Goal: Download file/media

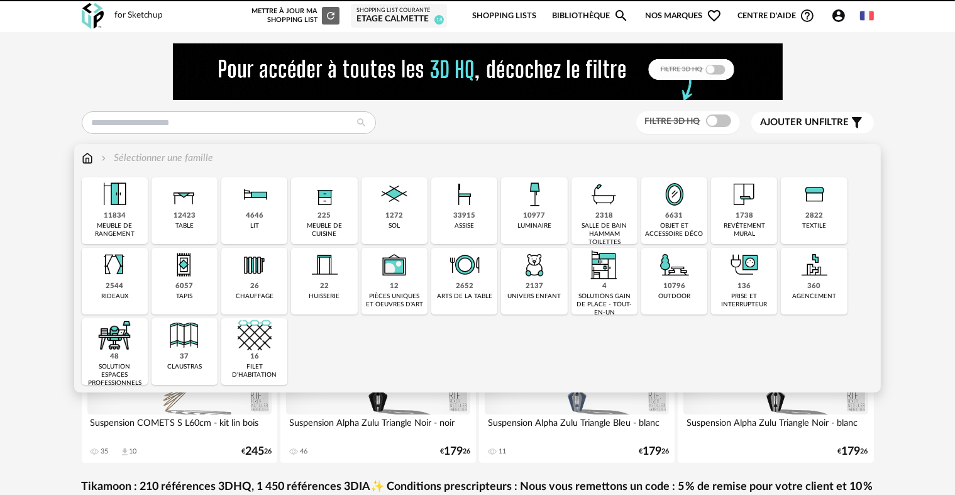
click at [534, 283] on div "2137" at bounding box center [534, 286] width 18 height 9
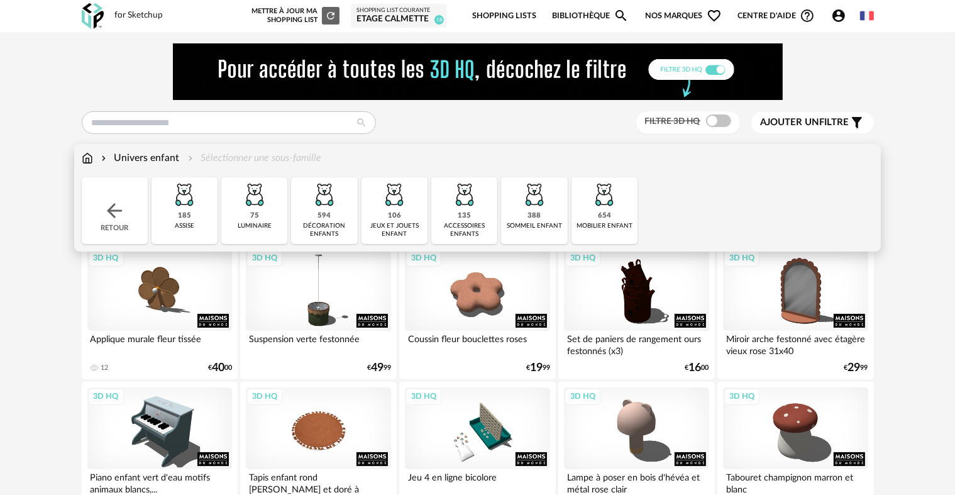
click at [342, 190] on div "594 décoration enfants" at bounding box center [324, 210] width 66 height 67
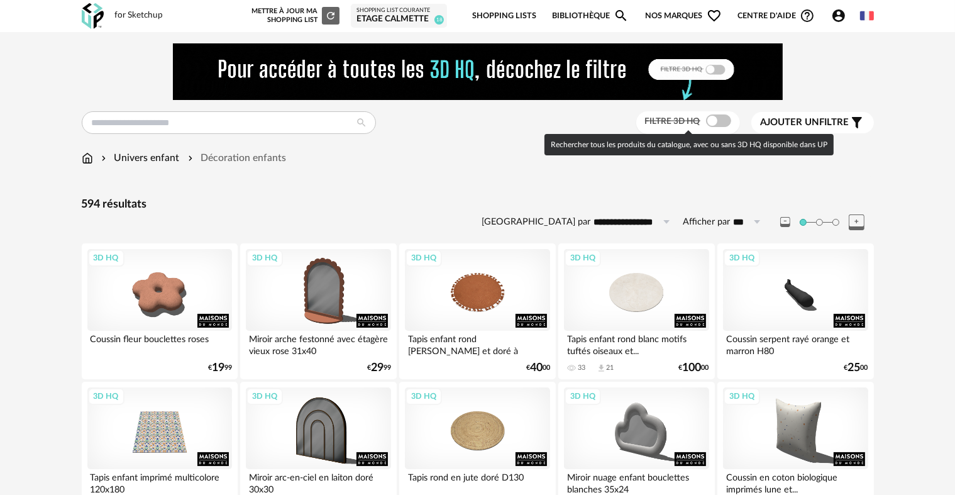
click at [713, 118] on span at bounding box center [718, 120] width 25 height 13
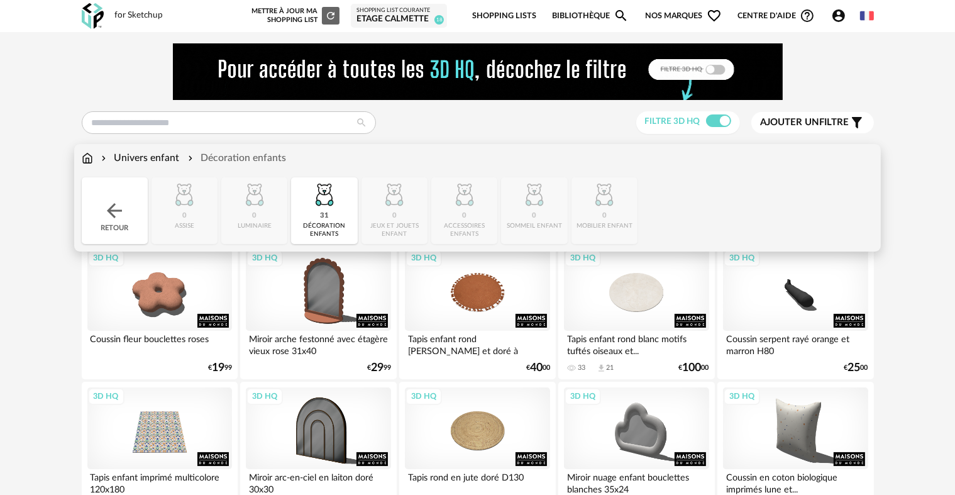
click at [105, 209] on img at bounding box center [114, 210] width 23 height 23
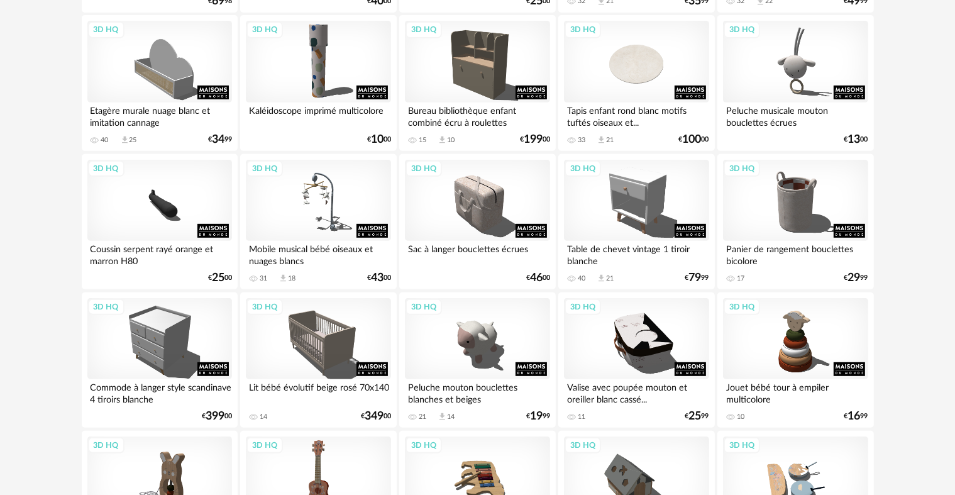
scroll to position [505, 0]
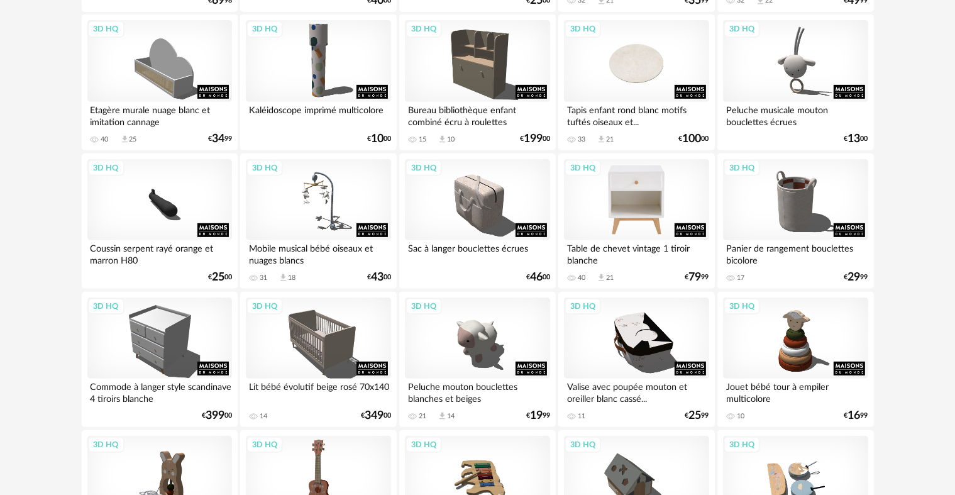
click at [659, 191] on div "3D HQ" at bounding box center [636, 200] width 145 height 82
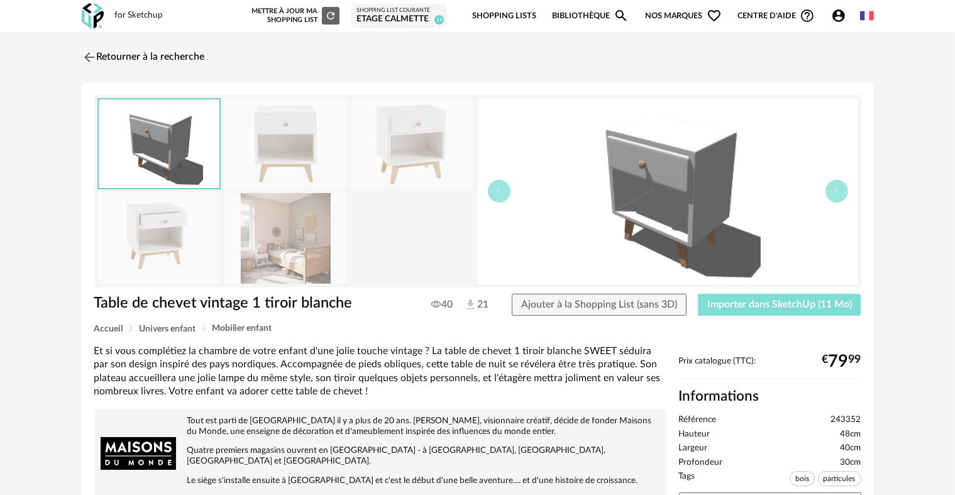
click at [720, 298] on button "Importer dans SketchUp (11 Mo)" at bounding box center [779, 305] width 163 height 23
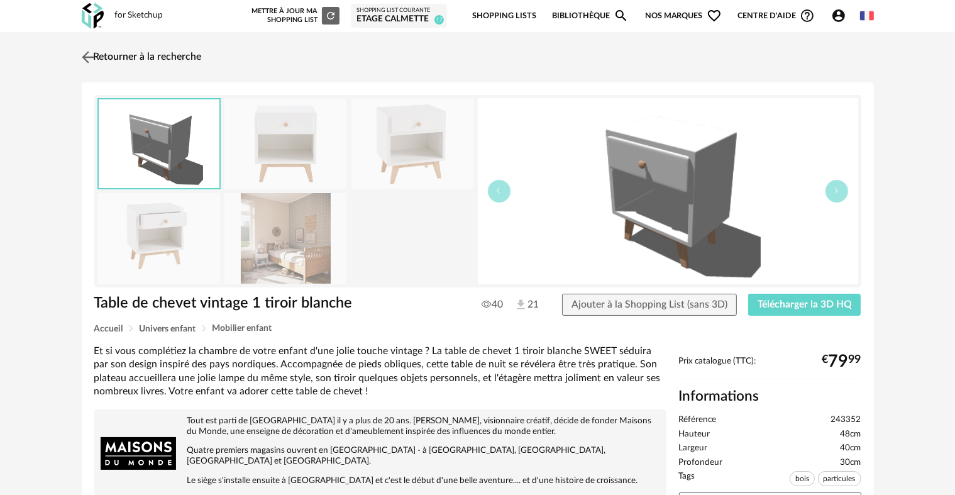
click at [92, 59] on img at bounding box center [88, 57] width 18 height 18
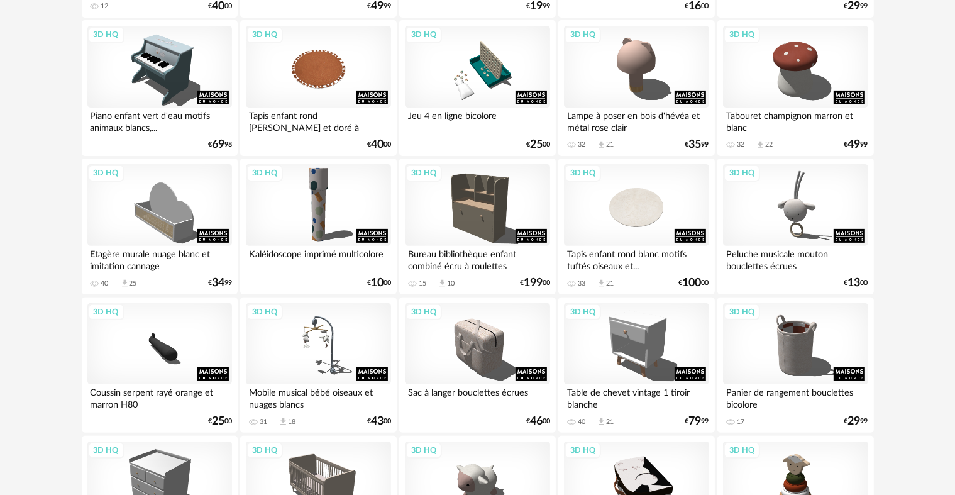
scroll to position [361, 0]
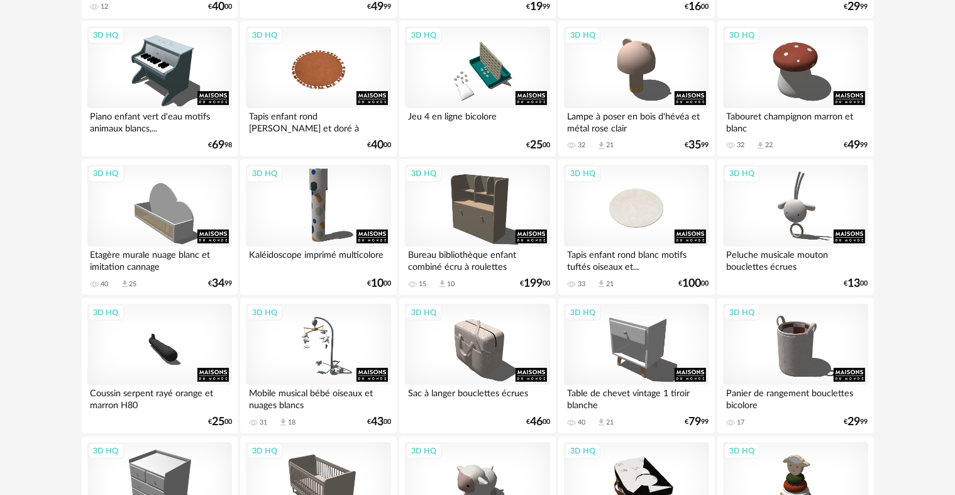
drag, startPoint x: 910, startPoint y: 272, endPoint x: 904, endPoint y: 206, distance: 65.6
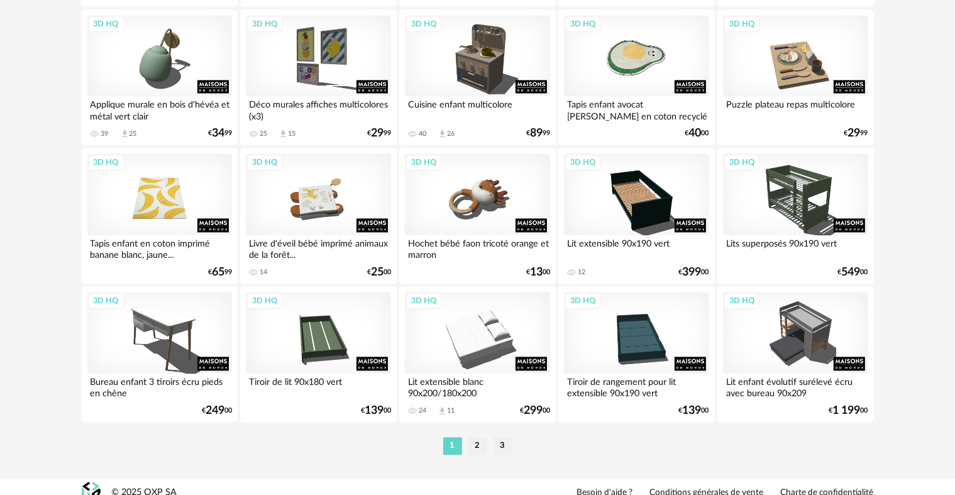
scroll to position [2597, 0]
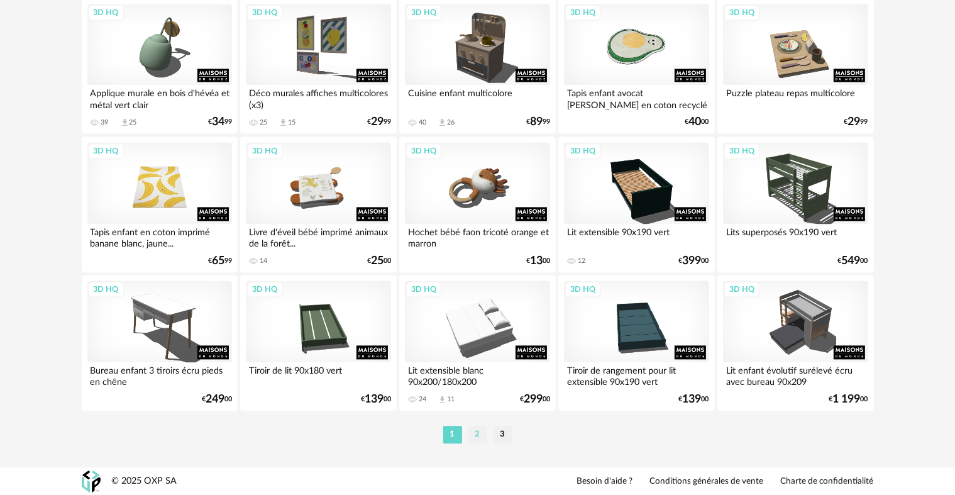
click at [473, 437] on li "2" at bounding box center [477, 435] width 19 height 18
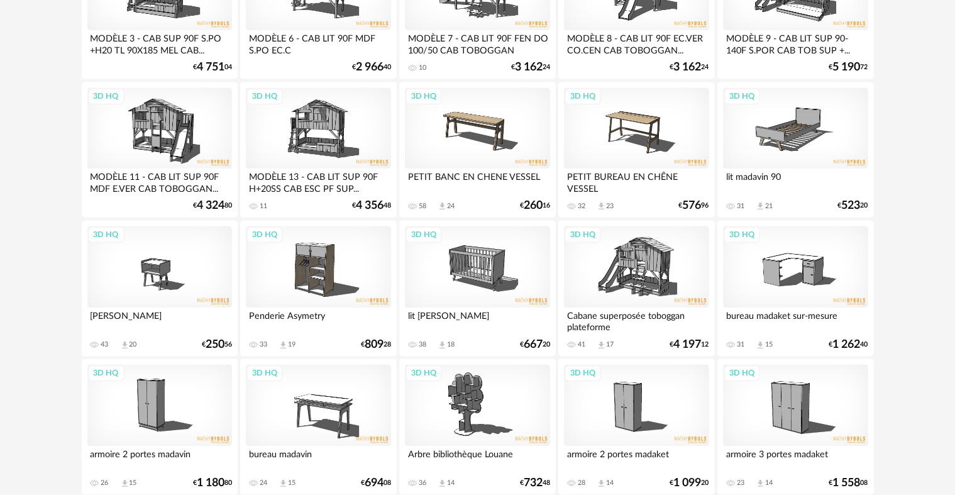
scroll to position [2597, 0]
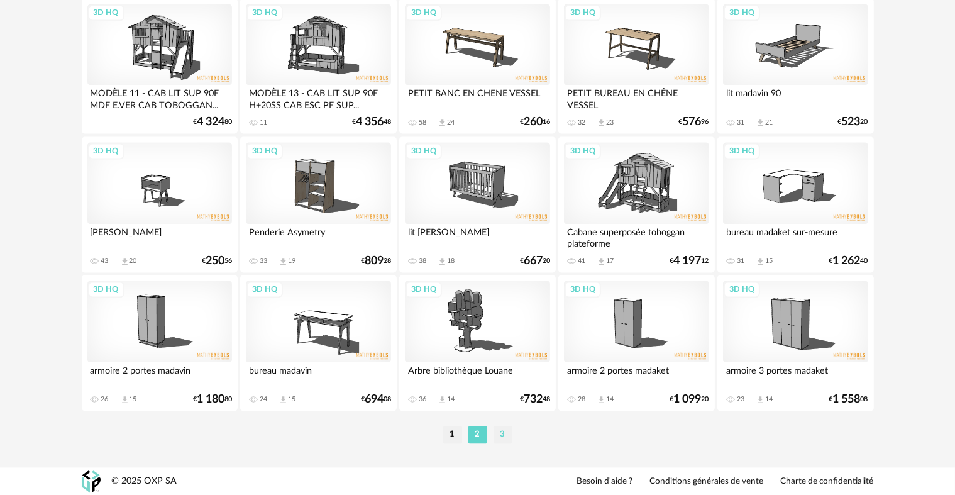
click at [500, 439] on li "3" at bounding box center [502, 435] width 19 height 18
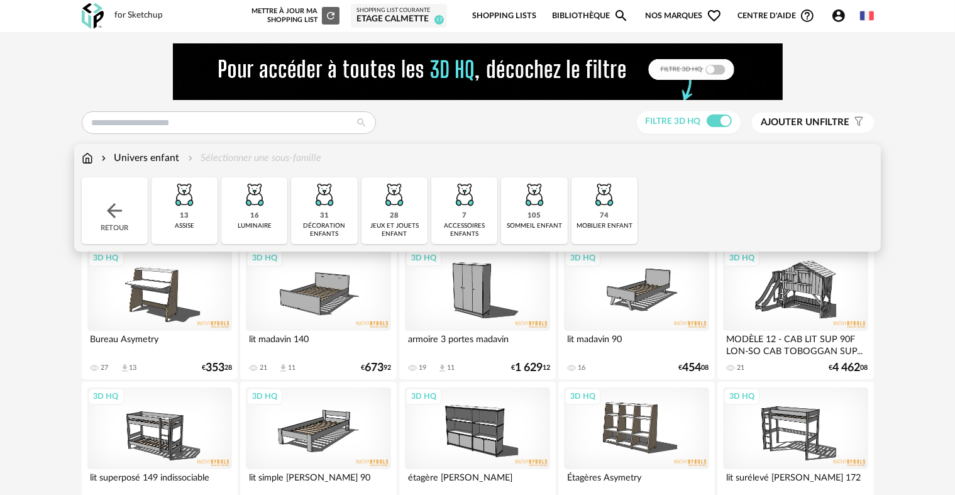
click at [82, 160] on img at bounding box center [87, 158] width 11 height 14
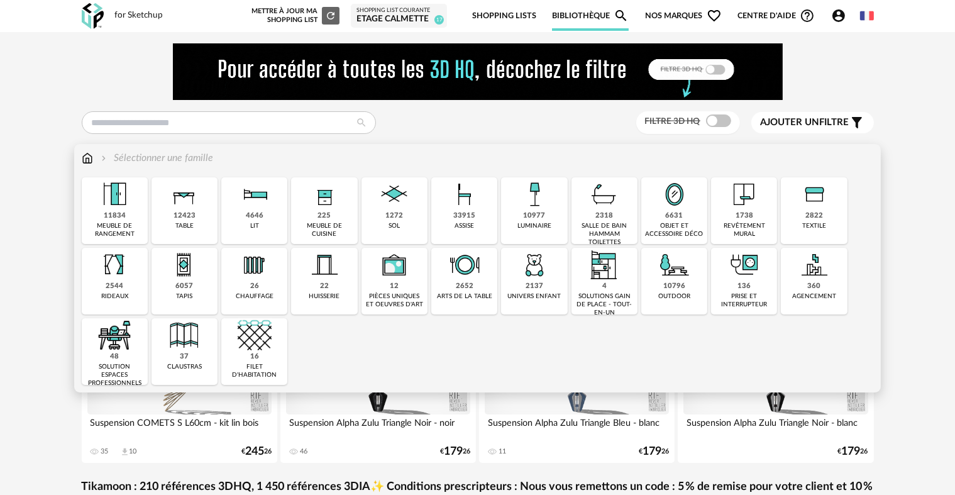
click at [516, 201] on div "10977 luminaire" at bounding box center [534, 210] width 66 height 67
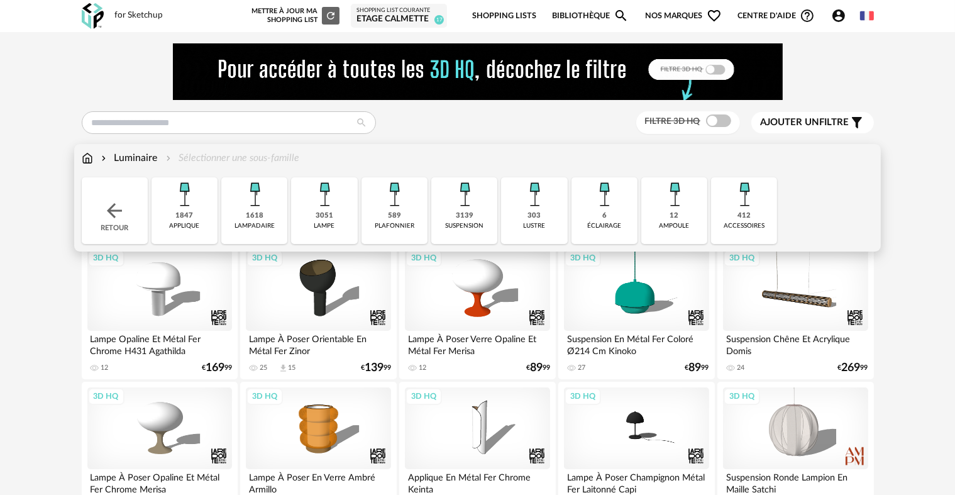
click at [325, 209] on img at bounding box center [324, 194] width 34 height 34
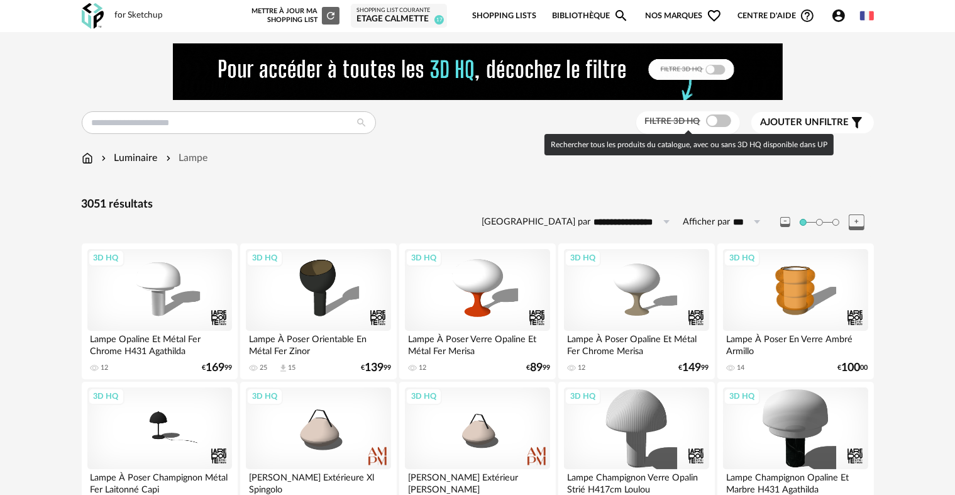
click at [715, 120] on span at bounding box center [718, 120] width 25 height 13
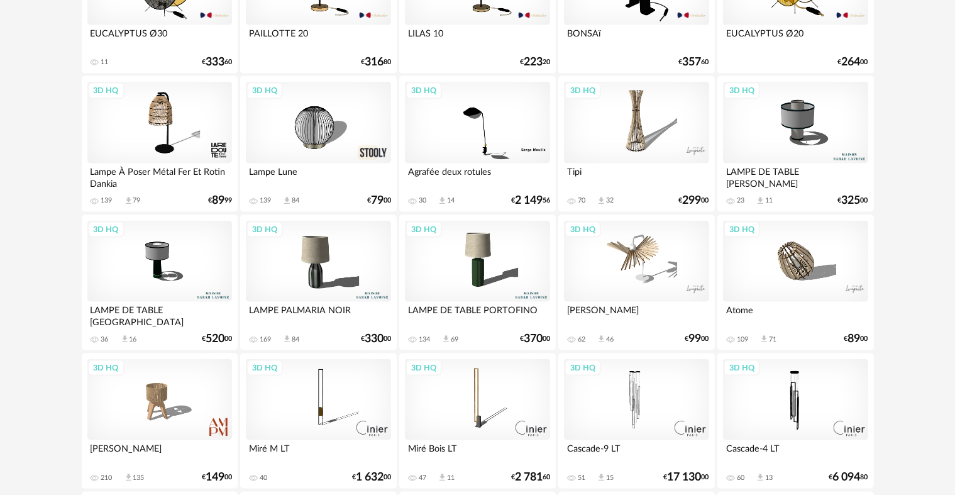
scroll to position [1840, 0]
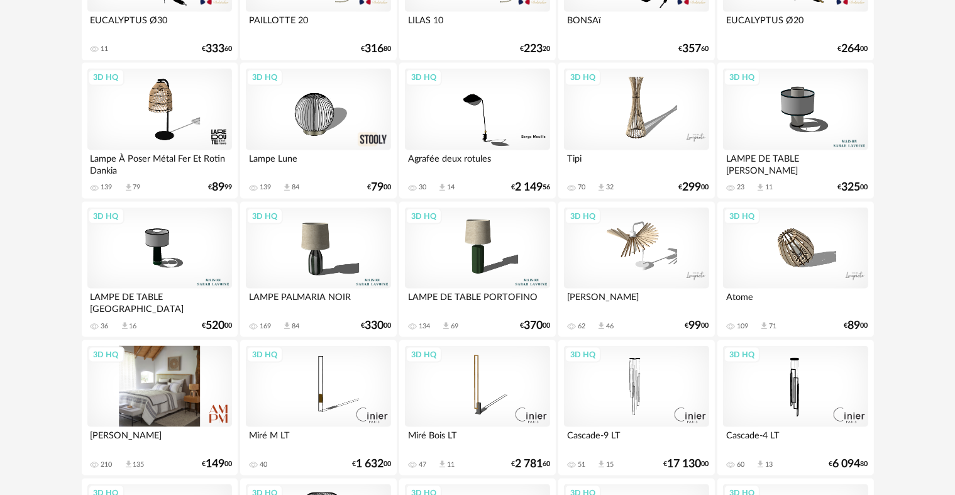
click at [148, 387] on div "3D HQ" at bounding box center [159, 387] width 145 height 82
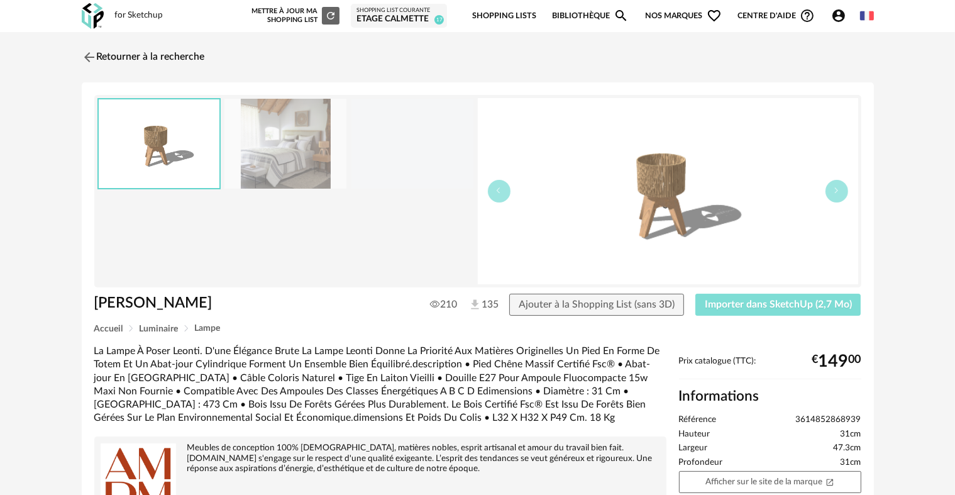
click at [769, 304] on span "Importer dans SketchUp (2,7 Mo)" at bounding box center [778, 304] width 147 height 10
click at [767, 306] on span "Importer dans SketchUp (2,7 Mo)" at bounding box center [778, 304] width 147 height 10
